Goal: Task Accomplishment & Management: Manage account settings

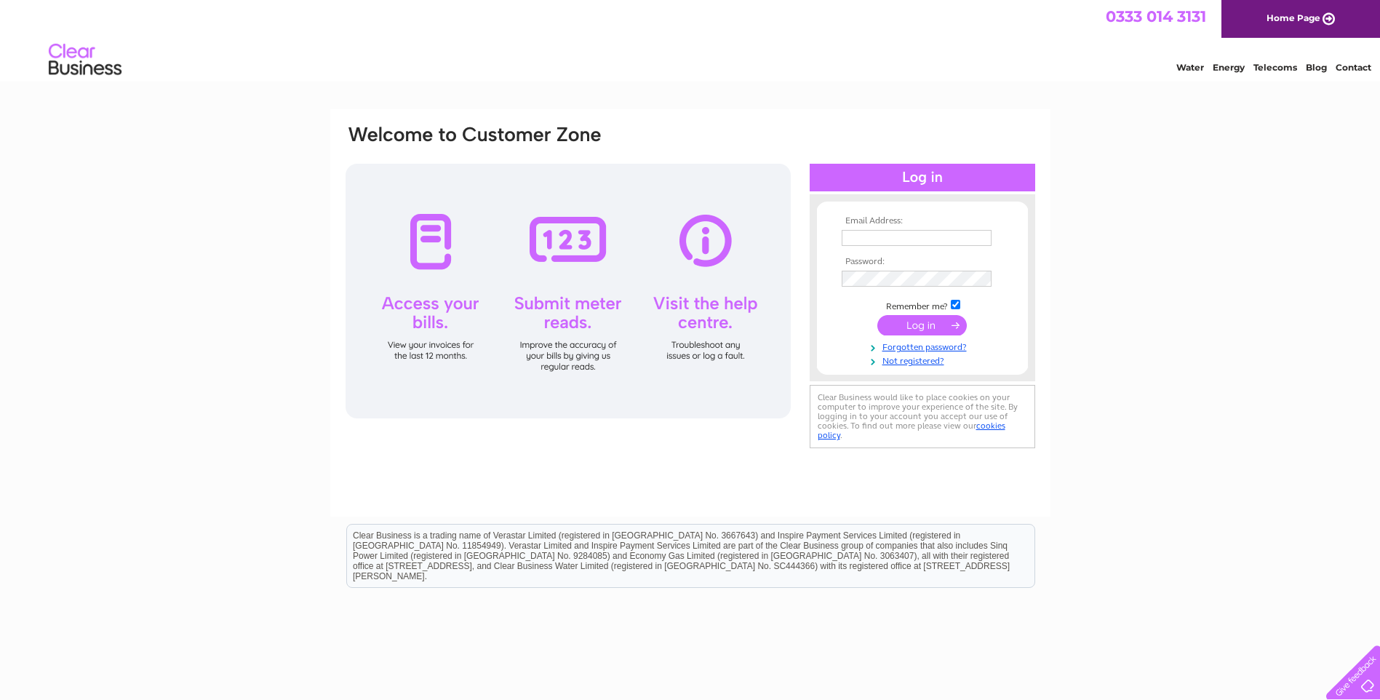
click at [889, 239] on input "text" at bounding box center [916, 238] width 150 height 16
type input "[EMAIL_ADDRESS][DOMAIN_NAME]"
click at [896, 324] on input "submit" at bounding box center [921, 325] width 89 height 20
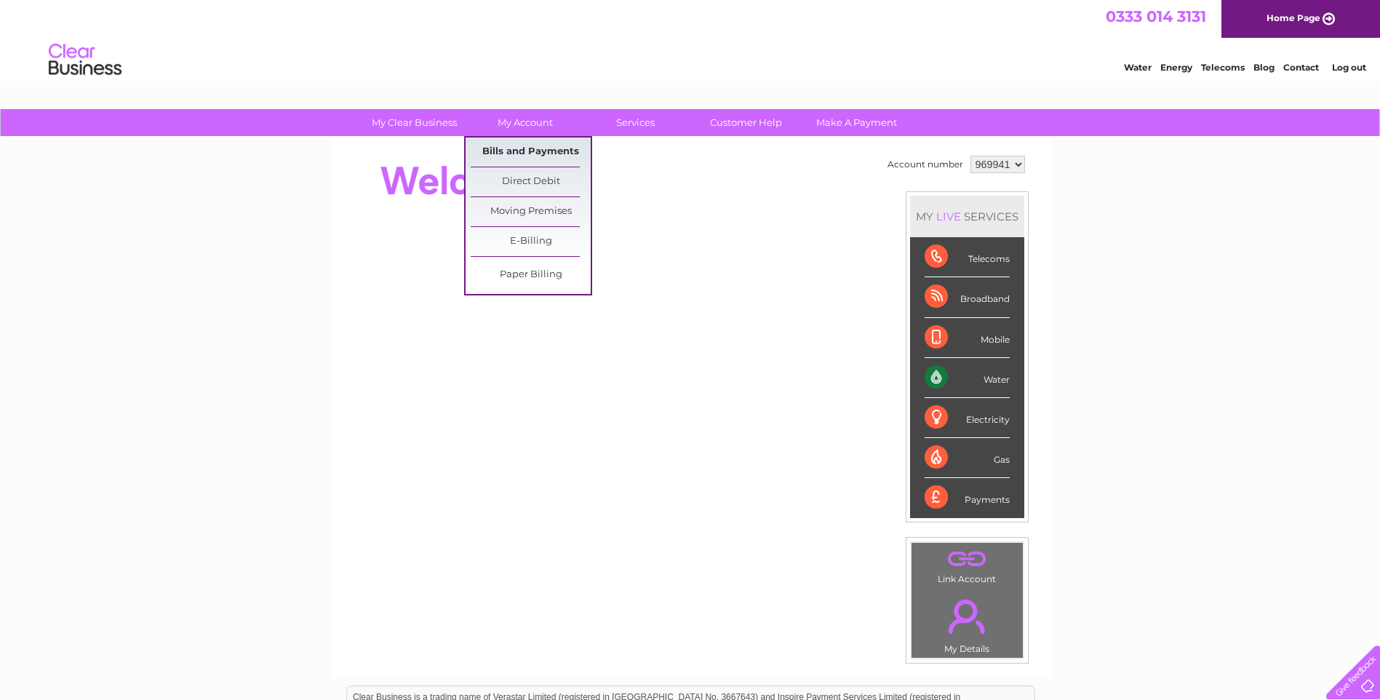
click at [511, 145] on link "Bills and Payments" at bounding box center [531, 151] width 120 height 29
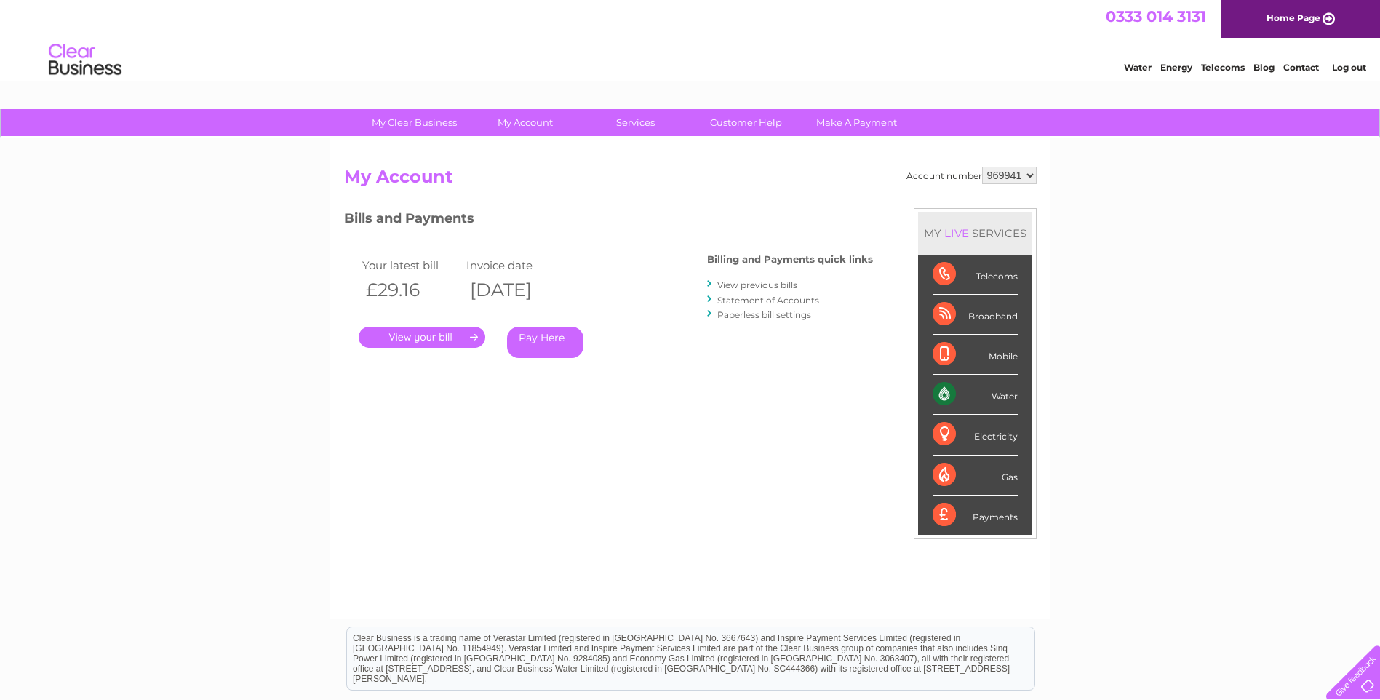
click at [407, 335] on link "." at bounding box center [422, 337] width 127 height 21
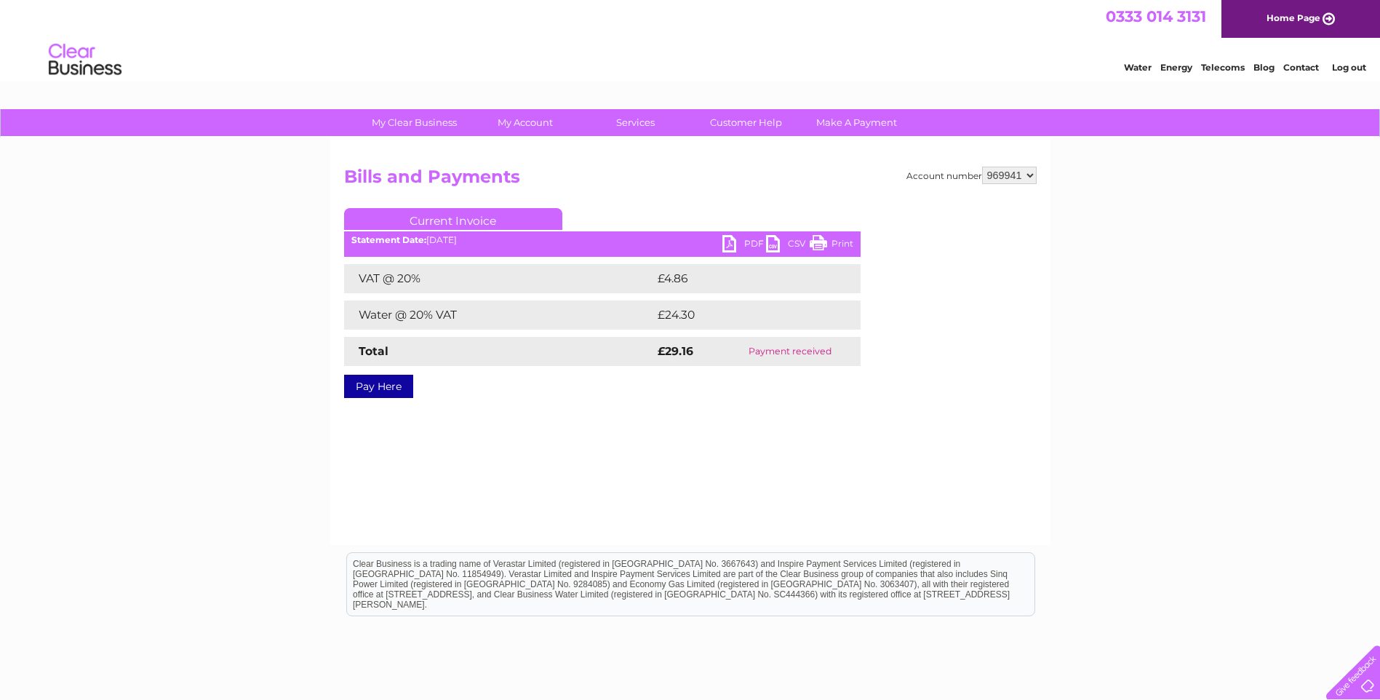
click at [748, 236] on link "PDF" at bounding box center [744, 245] width 44 height 21
